Goal: Navigation & Orientation: Find specific page/section

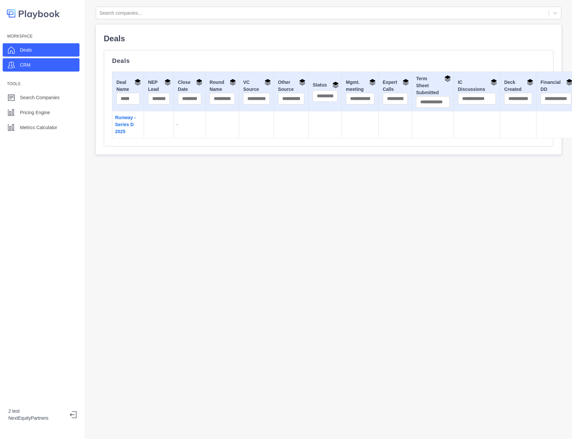
click at [41, 63] on div "CRM" at bounding box center [41, 64] width 77 height 13
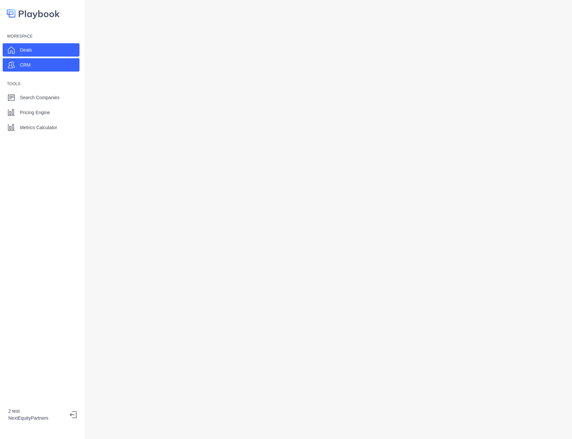
click at [39, 52] on div "Deals" at bounding box center [41, 49] width 77 height 13
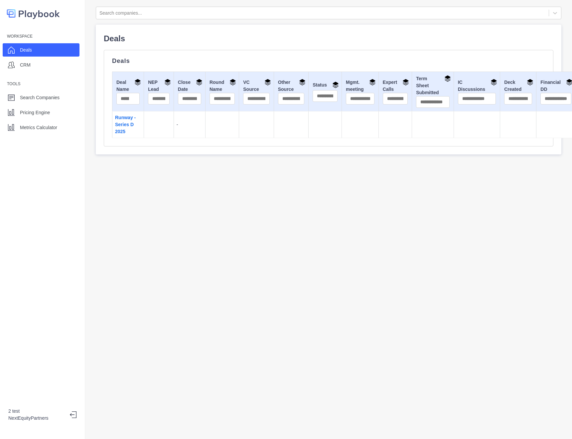
click at [154, 182] on div "Search companies... Deals Deals Deal Name NEP Lead Close Date Round Name VC Sou…" at bounding box center [328, 219] width 487 height 439
click at [44, 110] on p "Pricing Engine" at bounding box center [35, 112] width 30 height 7
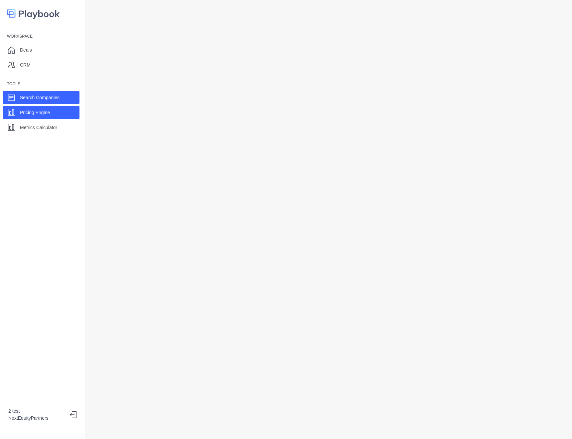
click at [49, 95] on p "Search Companies" at bounding box center [40, 97] width 40 height 7
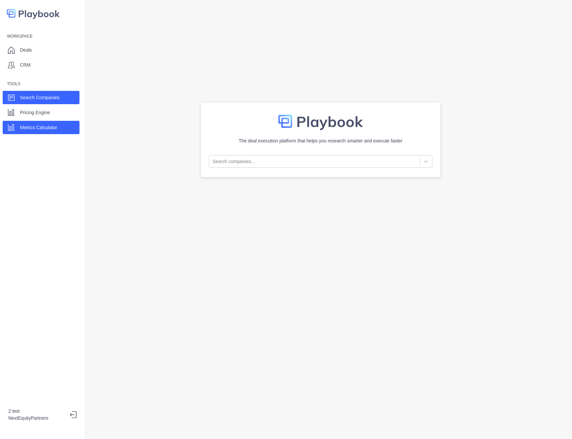
click at [46, 125] on p "Metrics Calculator" at bounding box center [38, 127] width 37 height 7
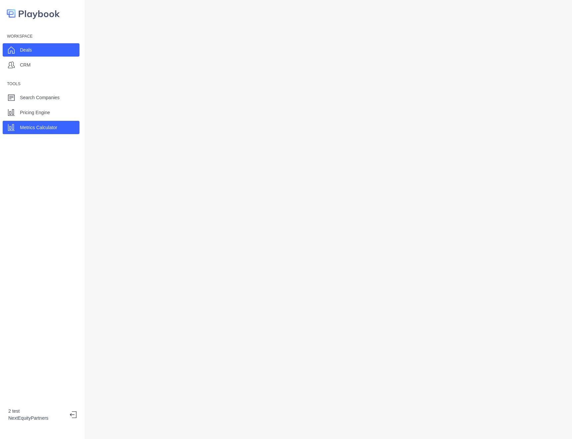
click at [46, 53] on div "Deals" at bounding box center [41, 49] width 77 height 13
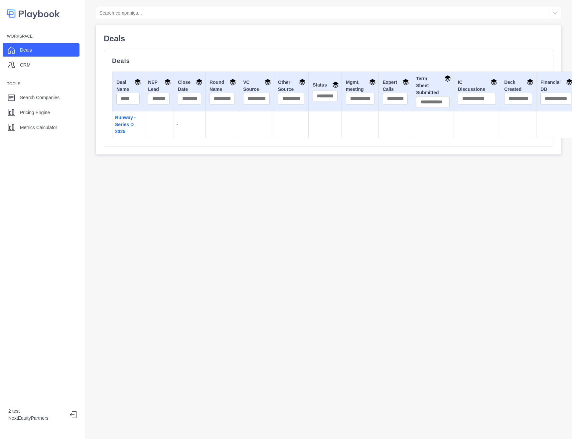
click at [148, 227] on div "Search companies... Deals Deals Deal Name NEP Lead Close Date Round Name VC Sou…" at bounding box center [328, 219] width 487 height 439
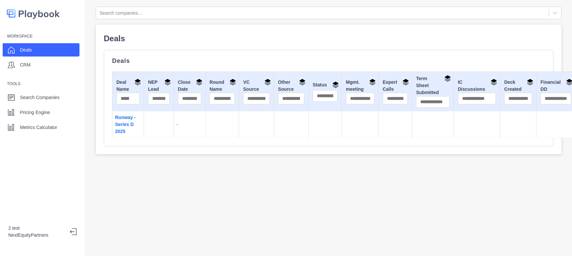
click at [148, 227] on div "Search companies... Deals Deals Deal Name NEP Lead Close Date Round Name VC Sou…" at bounding box center [328, 128] width 487 height 256
click at [208, 201] on div "Search companies... Deals Deals Deal Name NEP Lead Close Date Round Name VC Sou…" at bounding box center [328, 128] width 487 height 256
click at [71, 230] on icon at bounding box center [72, 231] width 5 height 3
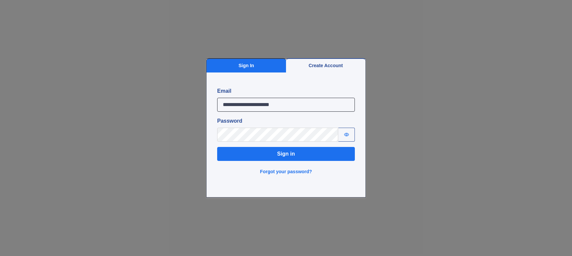
click at [243, 104] on input "**********" at bounding box center [286, 105] width 138 height 14
type input "**********"
click at [217, 147] on button "Sign in" at bounding box center [286, 154] width 138 height 14
